Goal: Check status: Check status

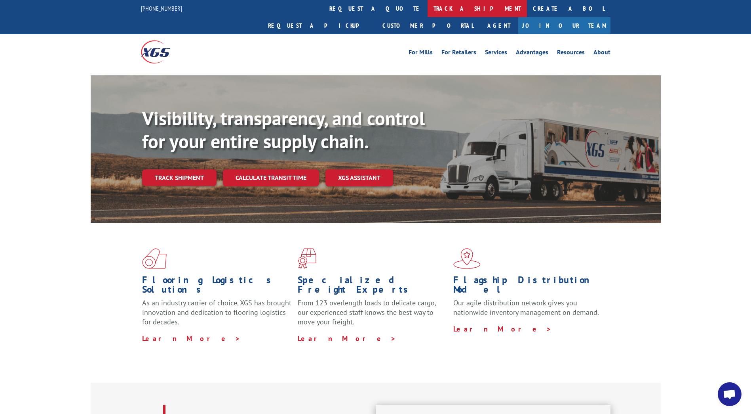
click at [428, 8] on link "track a shipment" at bounding box center [477, 8] width 99 height 17
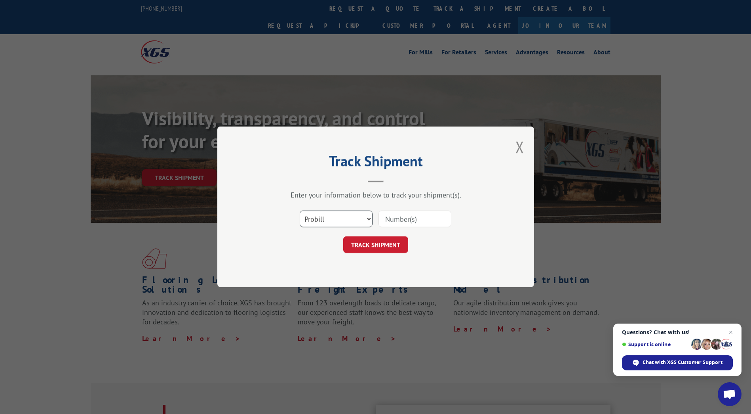
click at [359, 220] on select "Select category... Probill BOL PO" at bounding box center [336, 219] width 73 height 17
select select "bol"
click at [300, 211] on select "Select category... Probill BOL PO" at bounding box center [336, 219] width 73 height 17
click at [411, 219] on input at bounding box center [415, 219] width 73 height 17
paste input "526053069"
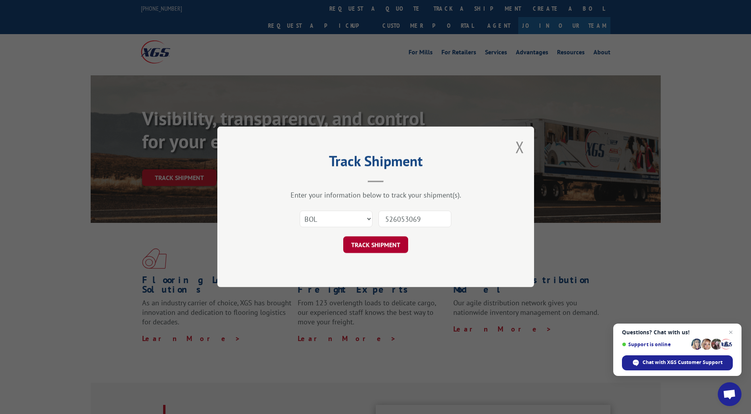
type input "526053069"
click at [385, 247] on button "TRACK SHIPMENT" at bounding box center [375, 244] width 65 height 17
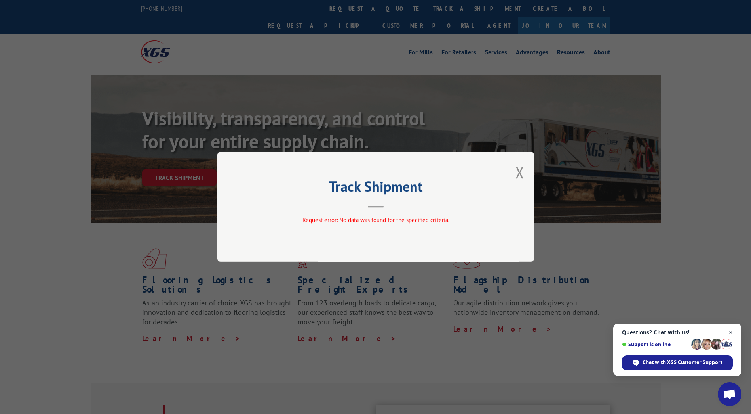
click at [728, 330] on span "Open chat" at bounding box center [731, 332] width 10 height 10
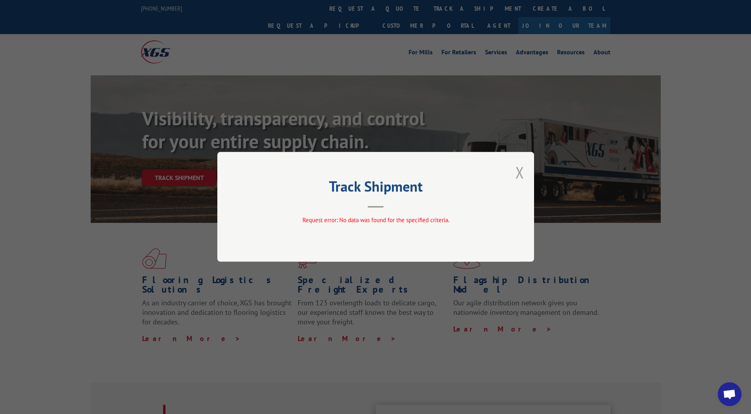
click at [519, 171] on button "Close modal" at bounding box center [520, 172] width 9 height 21
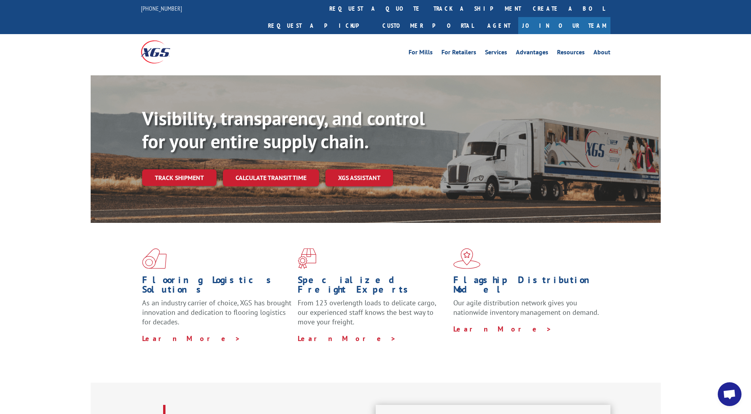
drag, startPoint x: 187, startPoint y: 160, endPoint x: 205, endPoint y: 168, distance: 19.1
click at [187, 169] on link "Track shipment" at bounding box center [179, 177] width 74 height 17
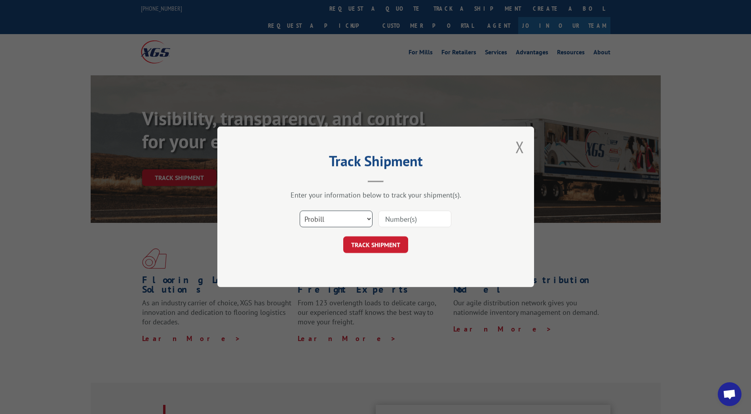
click at [331, 219] on select "Select category... Probill BOL PO" at bounding box center [336, 219] width 73 height 17
select select "po"
click at [300, 211] on select "Select category... Probill BOL PO" at bounding box center [336, 219] width 73 height 17
click at [401, 220] on input at bounding box center [415, 219] width 73 height 17
type input "62919"
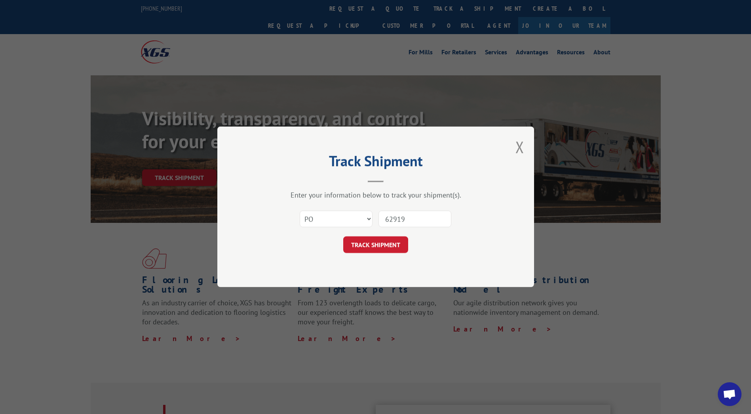
click button "TRACK SHIPMENT" at bounding box center [375, 244] width 65 height 17
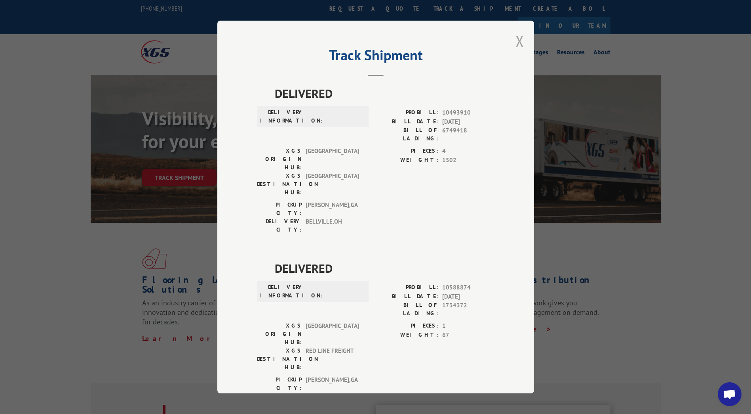
click at [516, 41] on button "Close modal" at bounding box center [520, 40] width 9 height 21
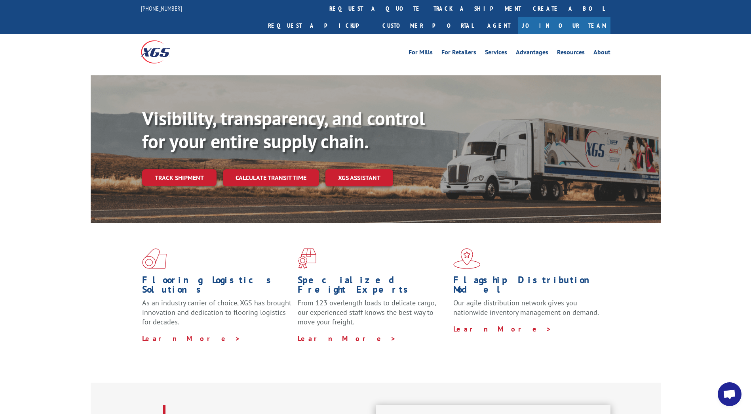
drag, startPoint x: 185, startPoint y: 158, endPoint x: 191, endPoint y: 165, distance: 9.0
click at [185, 169] on link "Track shipment" at bounding box center [179, 177] width 74 height 17
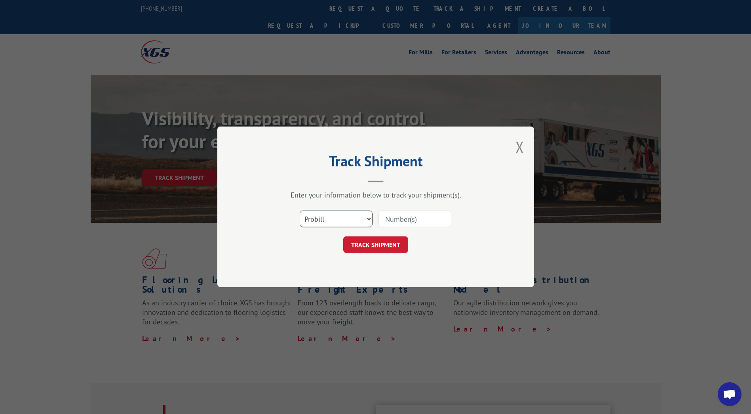
click at [330, 221] on select "Select category... Probill BOL PO" at bounding box center [336, 219] width 73 height 17
select select "po"
click at [300, 211] on select "Select category... Probill BOL PO" at bounding box center [336, 219] width 73 height 17
click at [394, 216] on input at bounding box center [415, 219] width 73 height 17
type input "UT100"
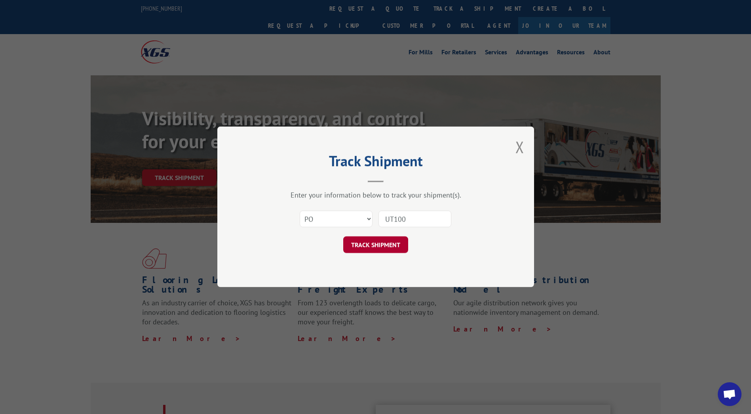
click at [381, 243] on button "TRACK SHIPMENT" at bounding box center [375, 244] width 65 height 17
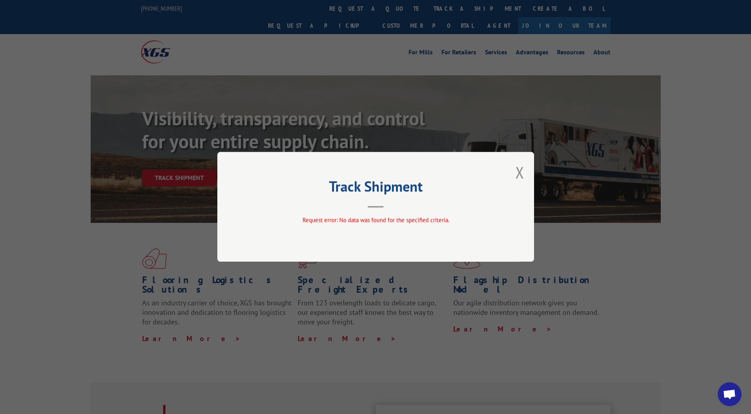
click at [523, 172] on button "Close modal" at bounding box center [520, 172] width 9 height 21
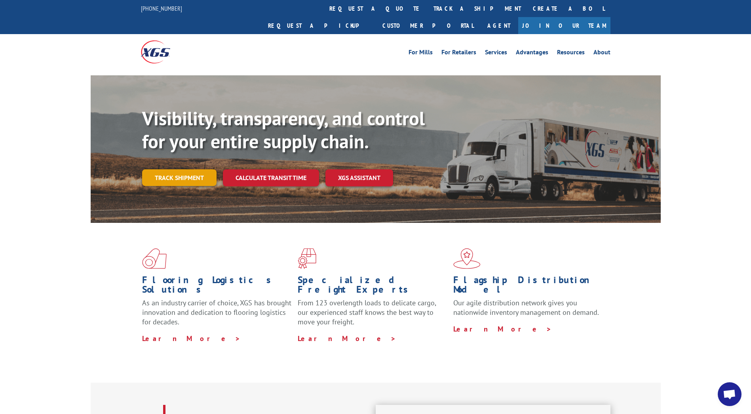
click at [179, 169] on link "Track shipment" at bounding box center [179, 177] width 74 height 17
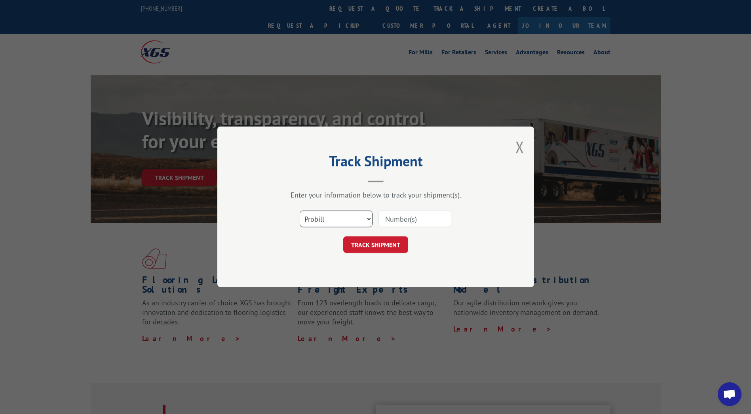
click at [328, 221] on select "Select category... Probill BOL PO" at bounding box center [336, 219] width 73 height 17
click at [300, 211] on select "Select category... Probill BOL PO" at bounding box center [336, 219] width 73 height 17
click at [416, 222] on input at bounding box center [415, 219] width 73 height 17
type input "526053069"
click button "TRACK SHIPMENT" at bounding box center [375, 244] width 65 height 17
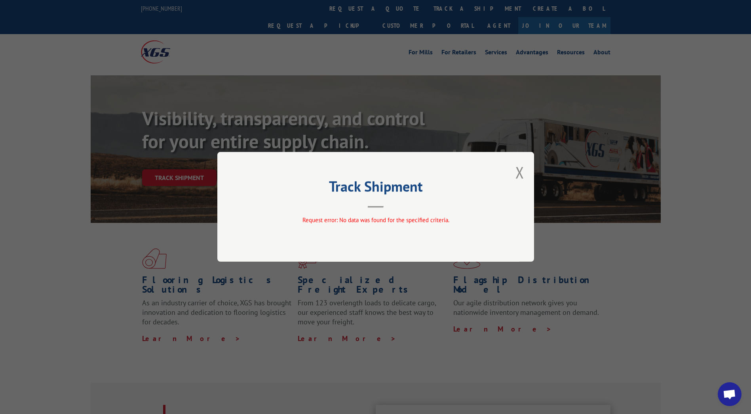
drag, startPoint x: 523, startPoint y: 168, endPoint x: 516, endPoint y: 168, distance: 6.3
click at [523, 167] on button "Close modal" at bounding box center [520, 172] width 9 height 21
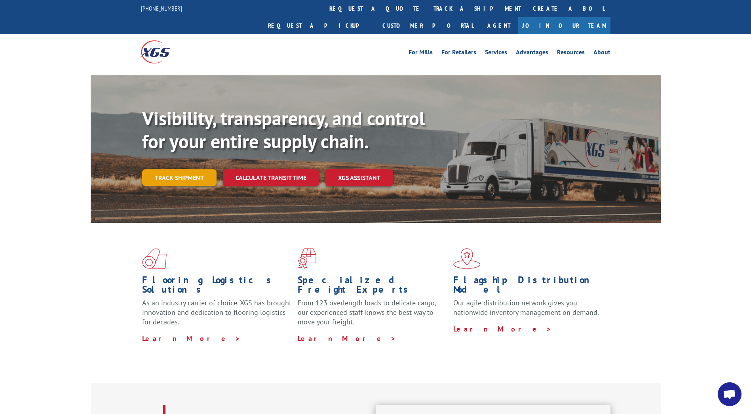
click at [186, 169] on link "Track shipment" at bounding box center [179, 177] width 74 height 17
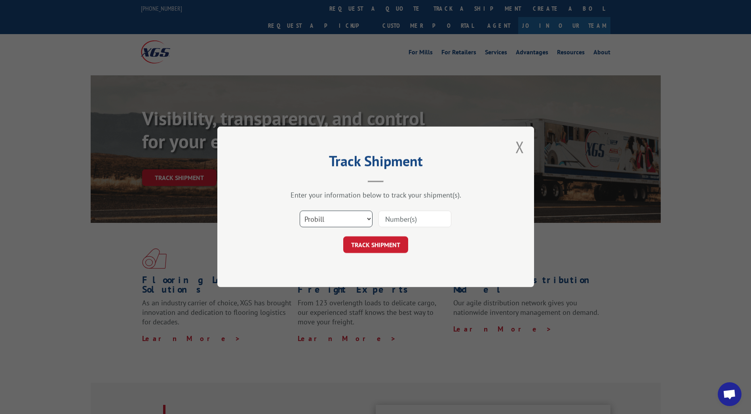
click at [318, 215] on select "Select category... Probill BOL PO" at bounding box center [336, 219] width 73 height 17
click at [300, 211] on select "Select category... Probill BOL PO" at bounding box center [336, 219] width 73 height 17
click at [414, 218] on input at bounding box center [415, 219] width 73 height 17
click at [518, 143] on button "Close modal" at bounding box center [520, 146] width 9 height 21
